Goal: Navigation & Orientation: Find specific page/section

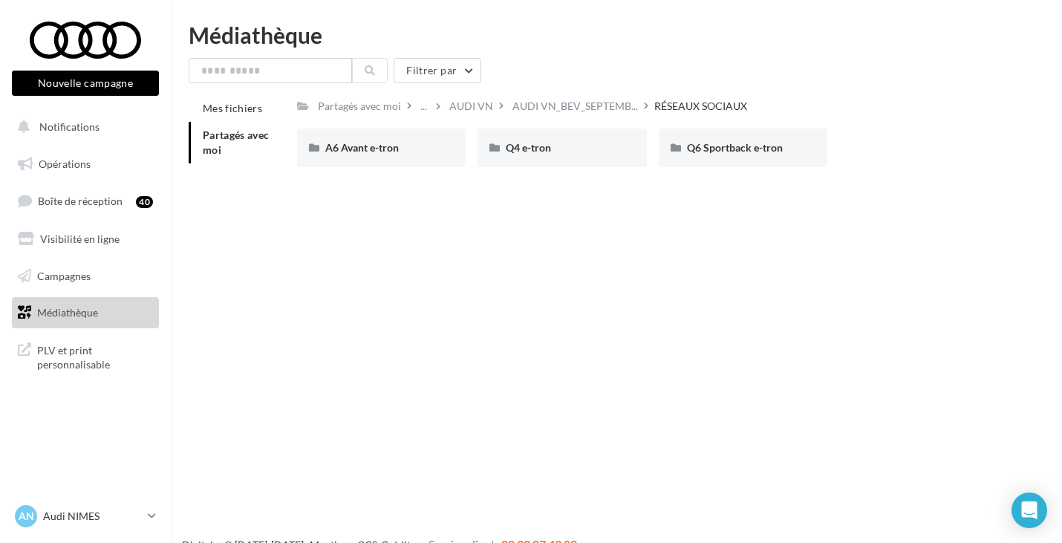
click at [97, 308] on span "Médiathèque" at bounding box center [67, 312] width 61 height 13
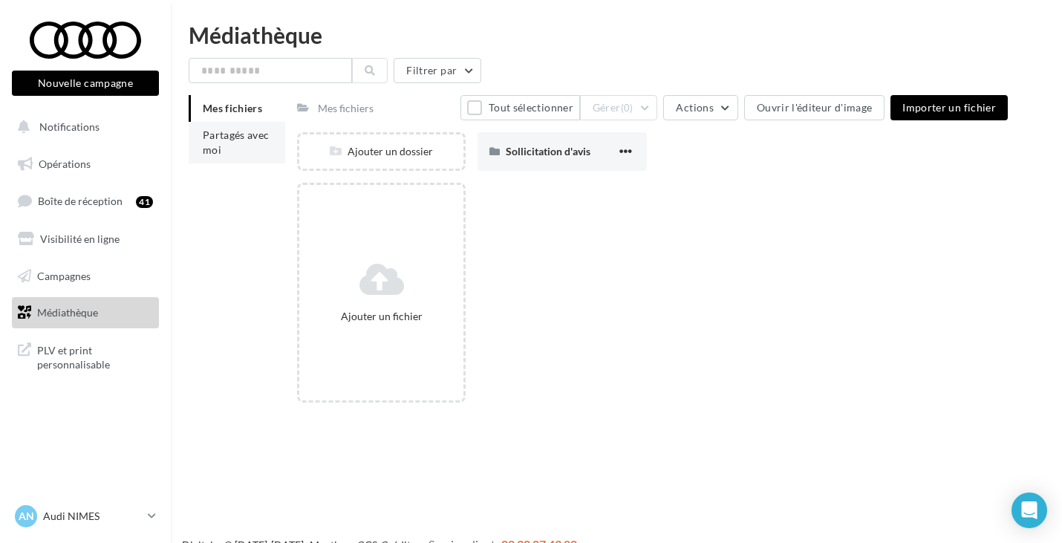
click at [250, 126] on li "Partagés avec moi" at bounding box center [237, 143] width 97 height 42
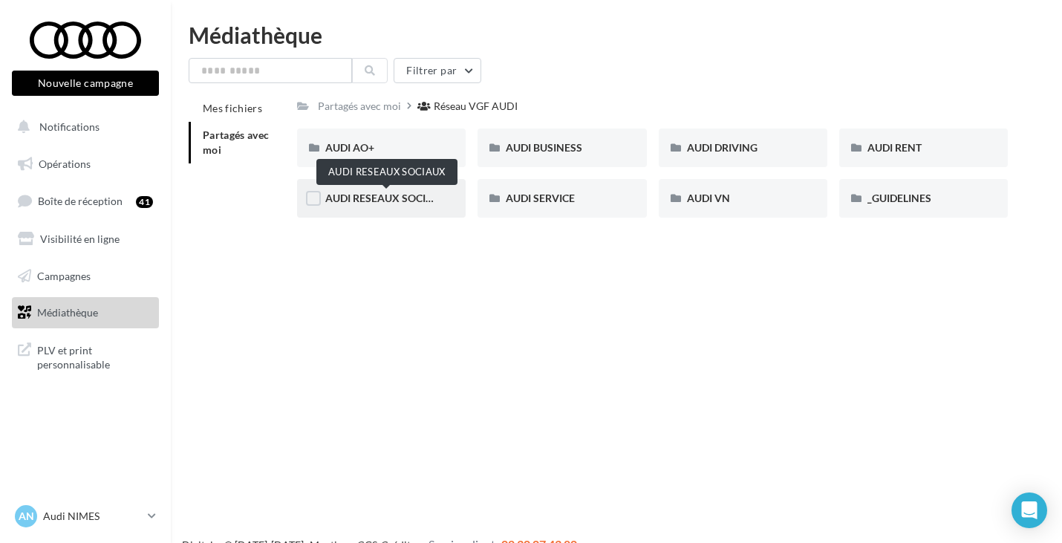
click at [387, 193] on span "AUDI RESEAUX SOCIAUX" at bounding box center [386, 198] width 123 height 13
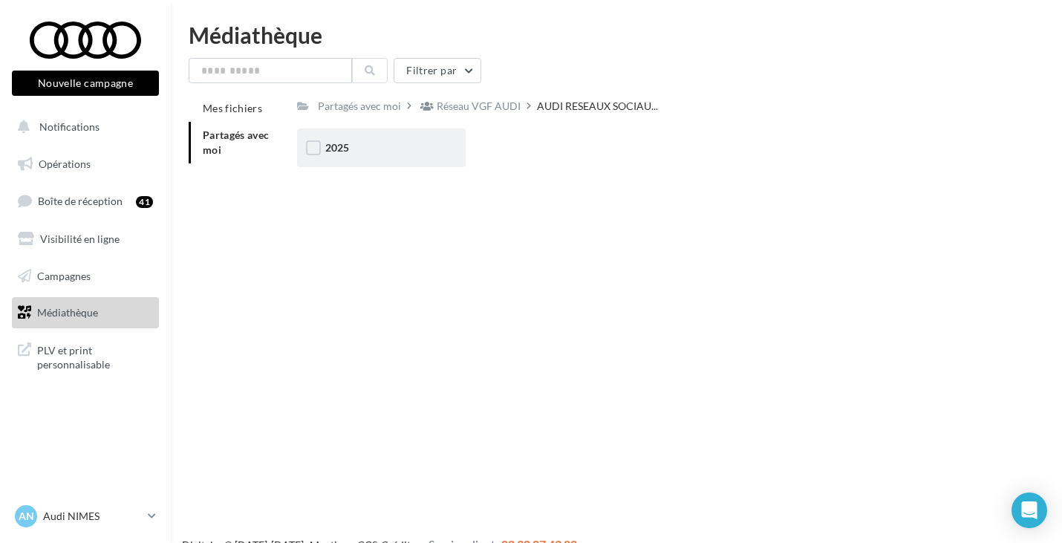
click at [401, 158] on div "2025" at bounding box center [381, 148] width 169 height 39
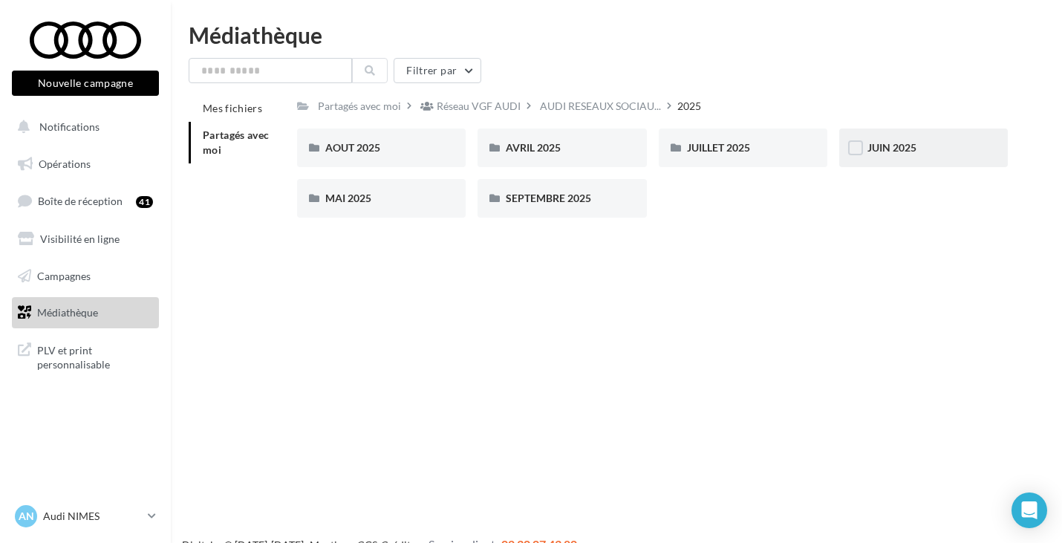
click at [868, 147] on span "JUIN 2025" at bounding box center [892, 147] width 49 height 13
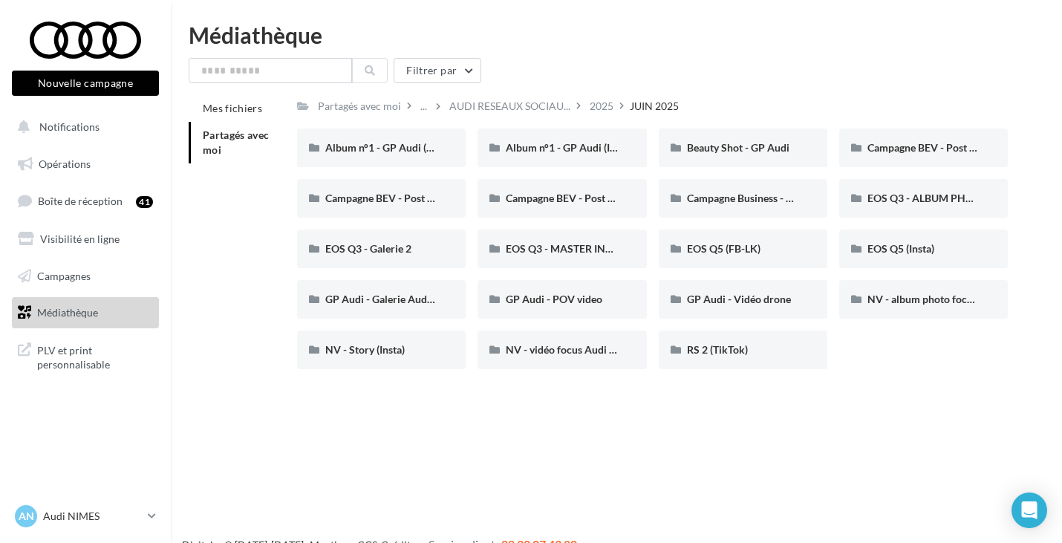
click at [235, 135] on span "Partagés avec moi" at bounding box center [236, 142] width 67 height 27
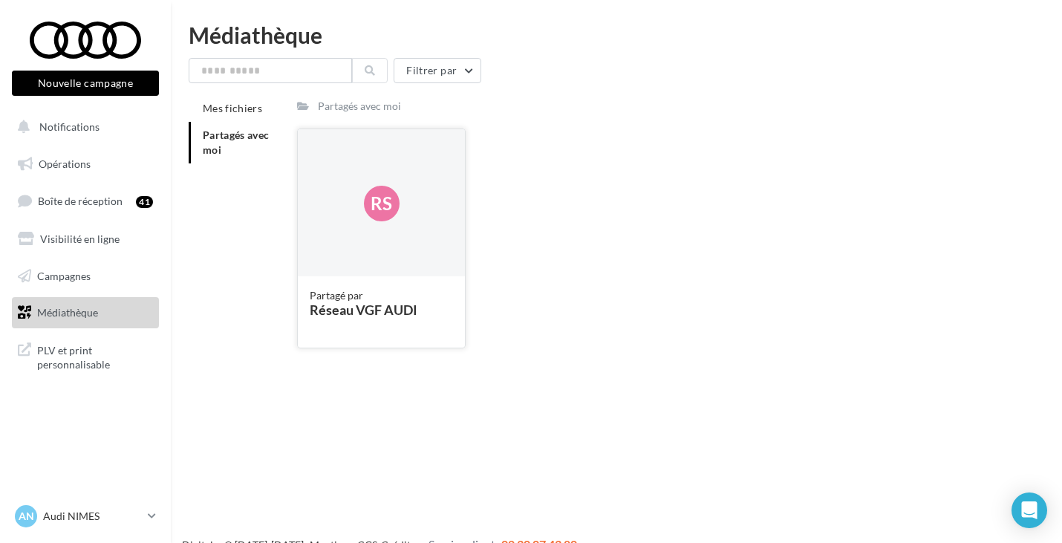
click at [361, 227] on div "Rs" at bounding box center [381, 203] width 167 height 149
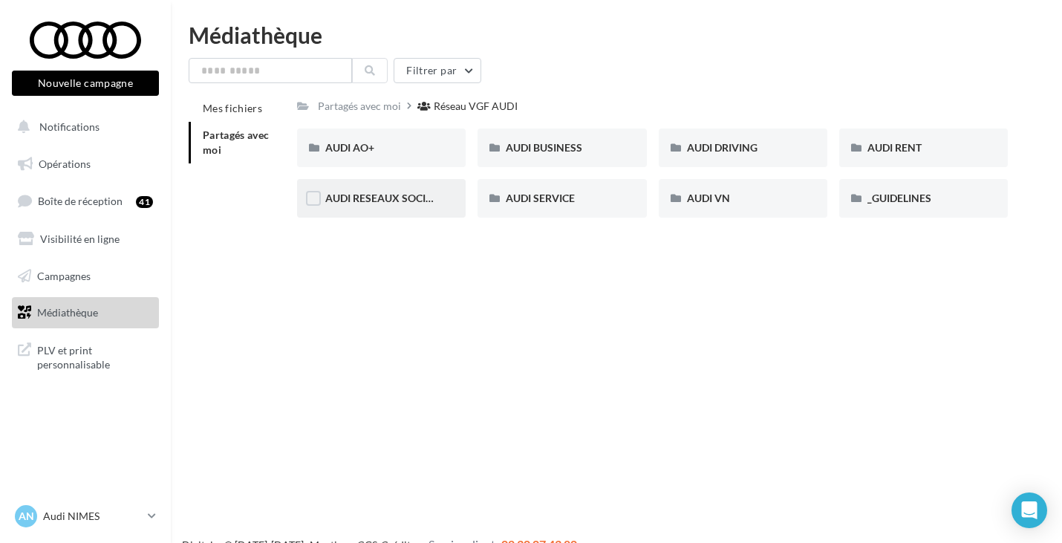
click at [461, 204] on div "AUDI RESEAUX SOCIAUX" at bounding box center [381, 198] width 169 height 39
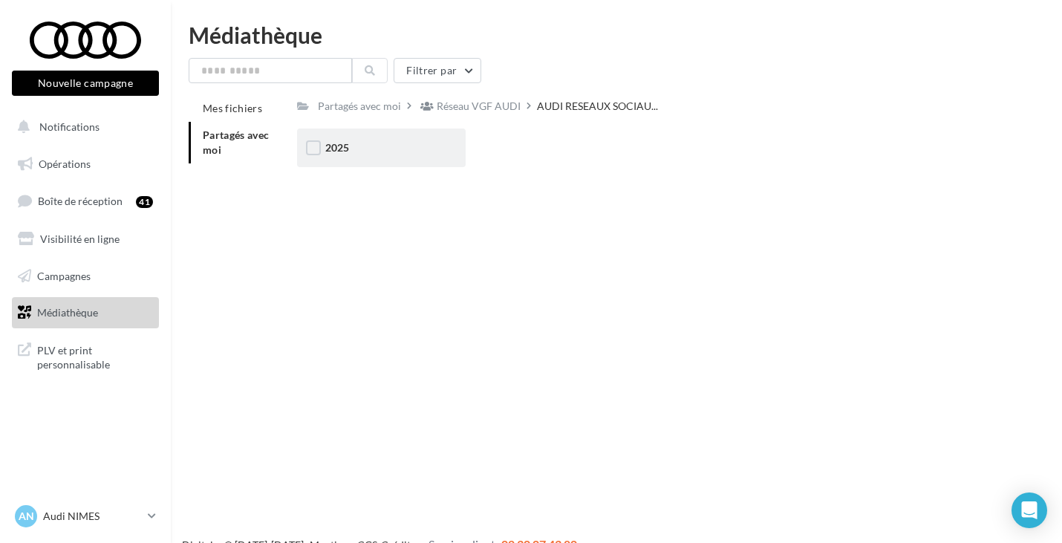
click at [336, 156] on div "2025" at bounding box center [381, 148] width 169 height 39
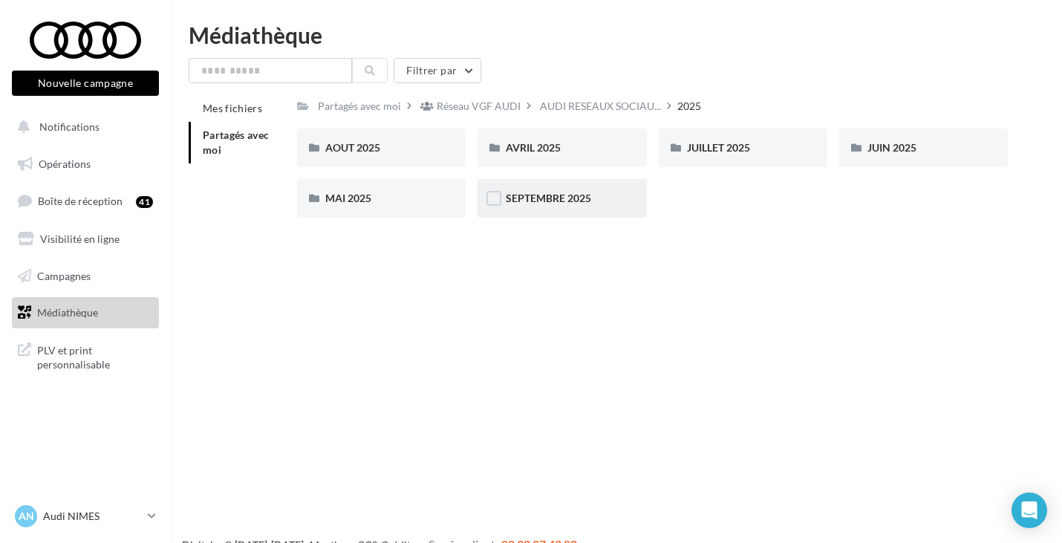
click at [553, 200] on span "SEPTEMBRE 2025" at bounding box center [548, 198] width 85 height 13
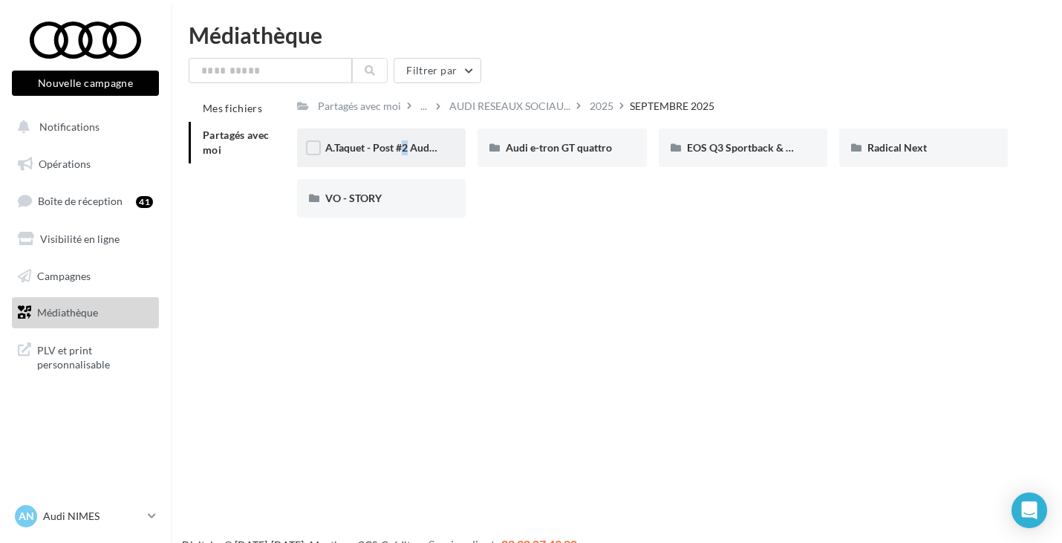
click at [394, 156] on div "A.Taquet - Post #2 Audi RS6" at bounding box center [381, 148] width 169 height 39
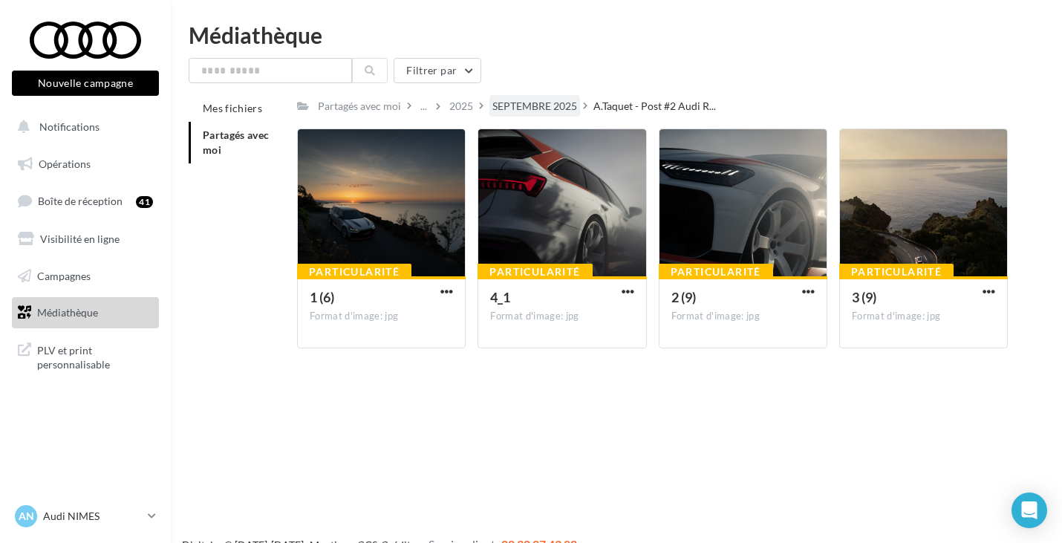
click at [556, 106] on div "SEPTEMBRE 2025" at bounding box center [535, 106] width 85 height 15
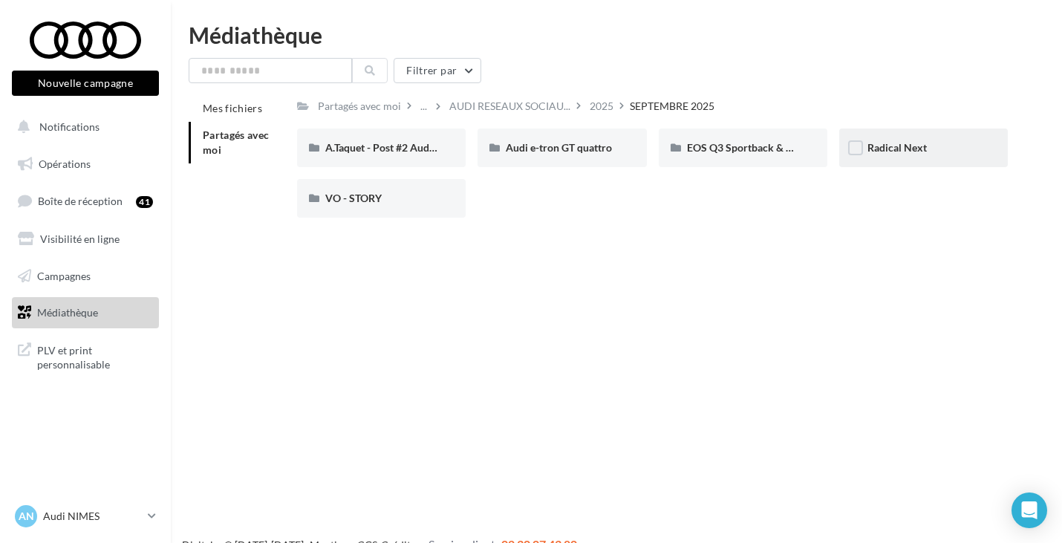
click at [909, 159] on div "Radical Next" at bounding box center [923, 148] width 169 height 39
